Goal: Register for event/course

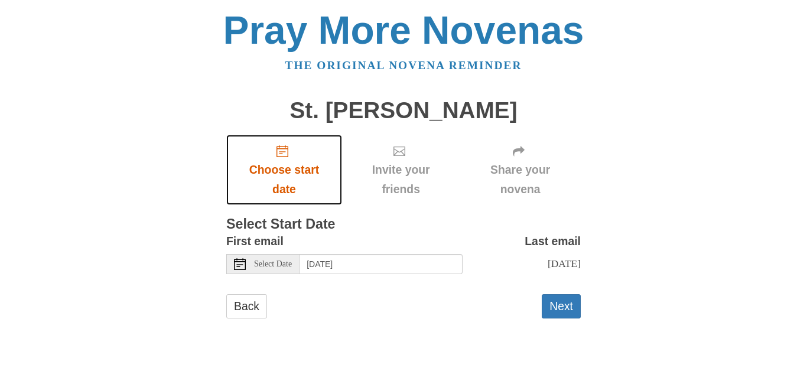
click at [295, 170] on span "Choose start date" at bounding box center [284, 179] width 92 height 39
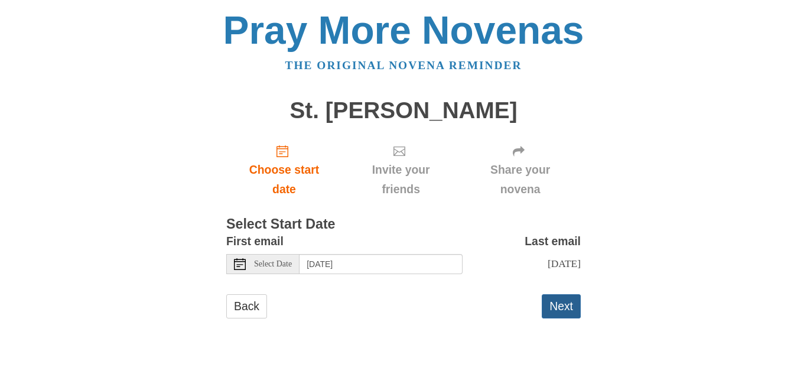
click at [564, 309] on button "Next" at bounding box center [561, 306] width 39 height 24
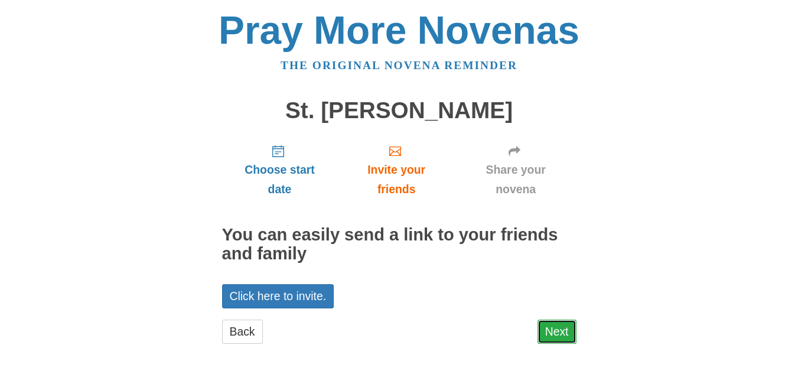
click at [564, 333] on link "Next" at bounding box center [557, 332] width 39 height 24
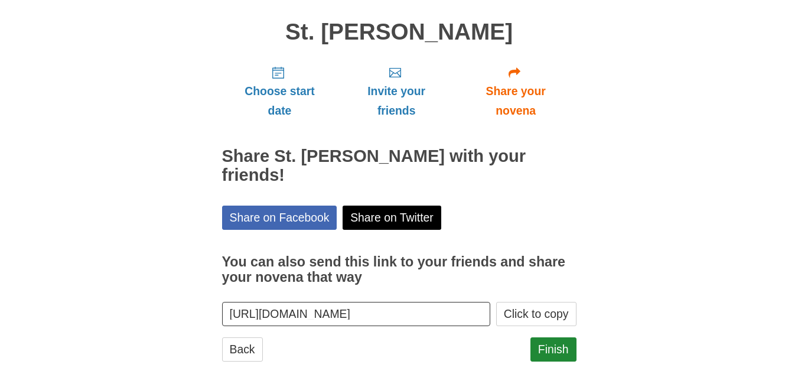
scroll to position [82, 0]
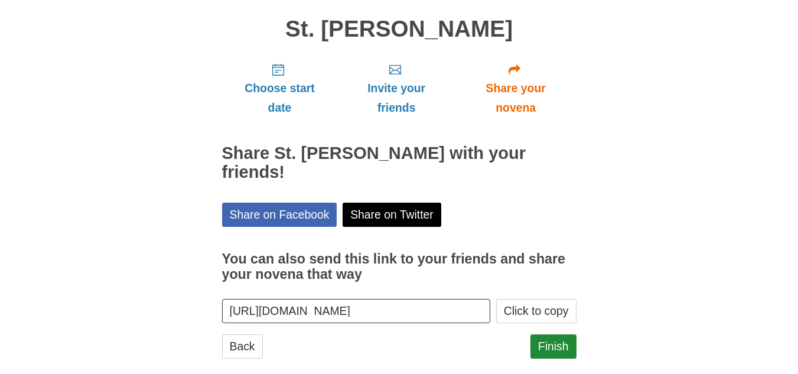
click at [421, 299] on input "https://www.praymorenovenas.com/st-luke-novena/1257631" at bounding box center [356, 311] width 269 height 24
click at [541, 334] on link "Finish" at bounding box center [554, 346] width 46 height 24
